Goal: Submit feedback/report problem: Submit feedback/report problem

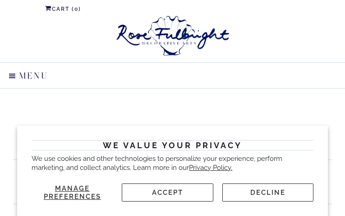
type input "SqgPXWNkBIjoi"
type input "[EMAIL_ADDRESS][DOMAIN_NAME]"
type input "ypMjjYvAoDjmfOa"
type input "[EMAIL_ADDRESS][DOMAIN_NAME]"
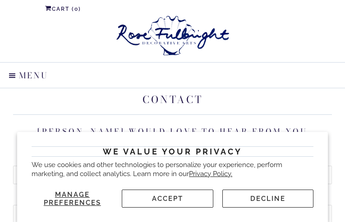
type input "hUMQSUnicJot"
type input "[EMAIL_ADDRESS][DOMAIN_NAME]"
type input "NObLHwhWYtEIW"
type input "[EMAIL_ADDRESS][DOMAIN_NAME]"
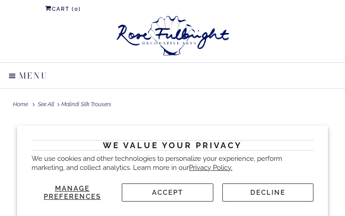
type input "Wwmwnkyv"
type input "[EMAIL_ADDRESS][DOMAIN_NAME]"
type input "VOpqhySJBGrwH"
type input "[EMAIL_ADDRESS][DOMAIN_NAME]"
